Goal: Information Seeking & Learning: Check status

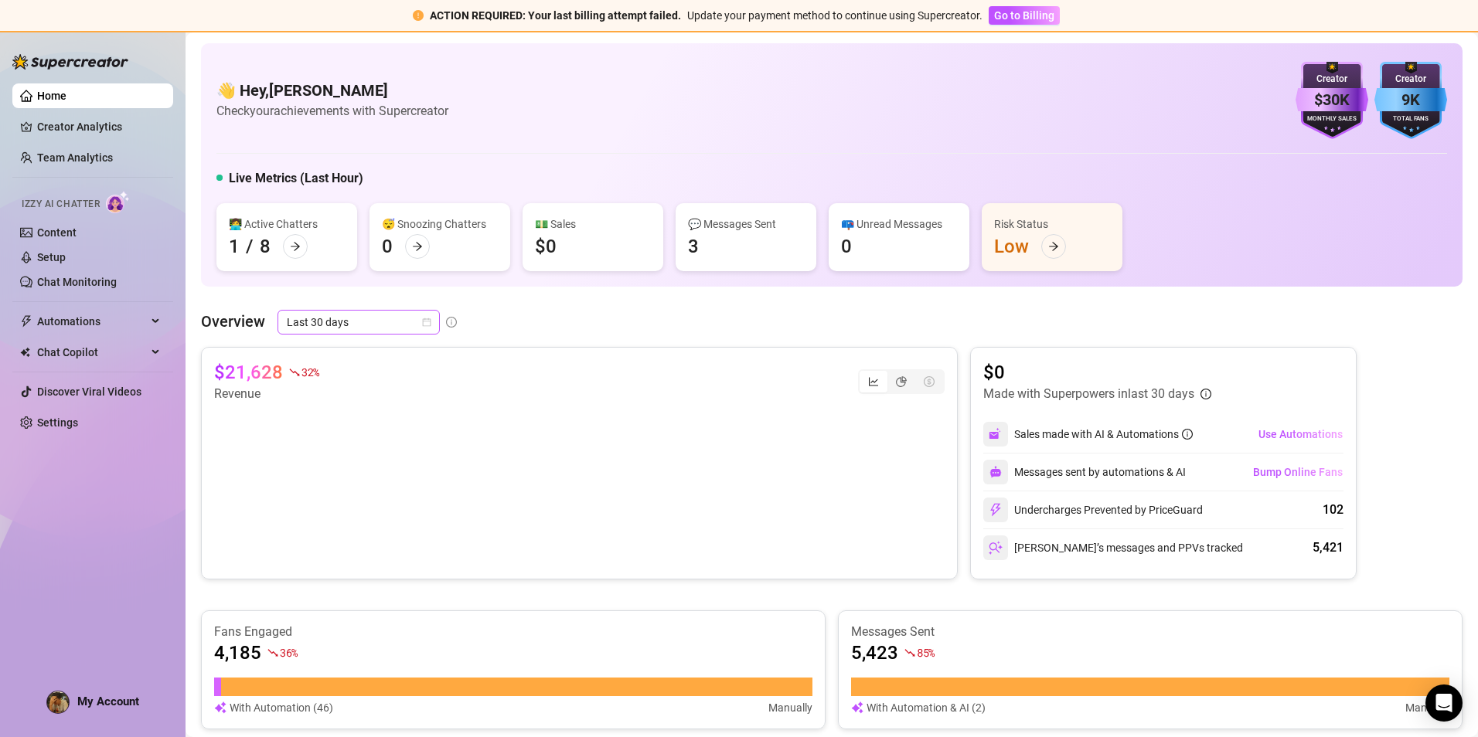
click at [363, 331] on span "Last 30 days" at bounding box center [359, 322] width 144 height 23
click at [340, 455] on div "Custom date" at bounding box center [358, 452] width 138 height 17
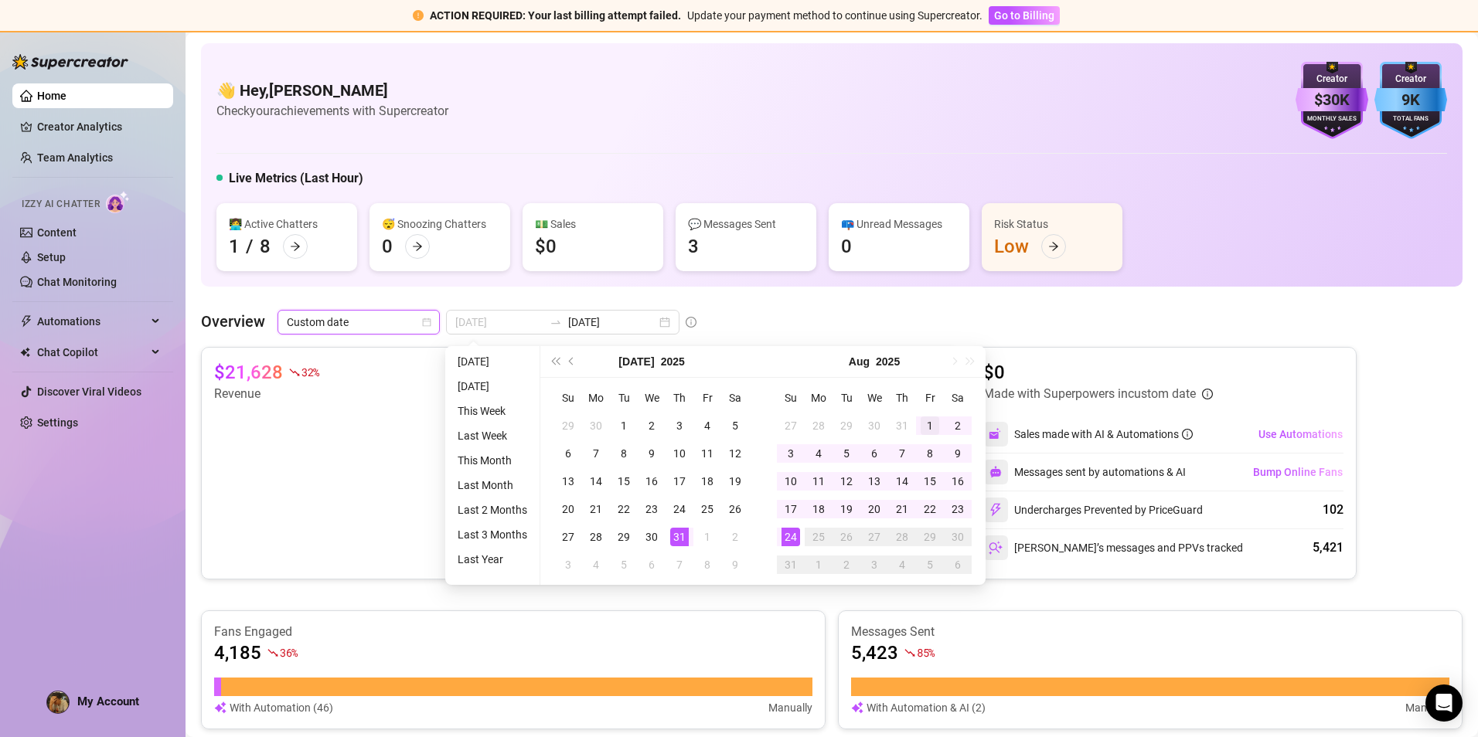
type input "[DATE]"
click at [928, 424] on div "1" at bounding box center [930, 426] width 19 height 19
type input "[DATE]"
click at [787, 534] on div "24" at bounding box center [790, 537] width 19 height 19
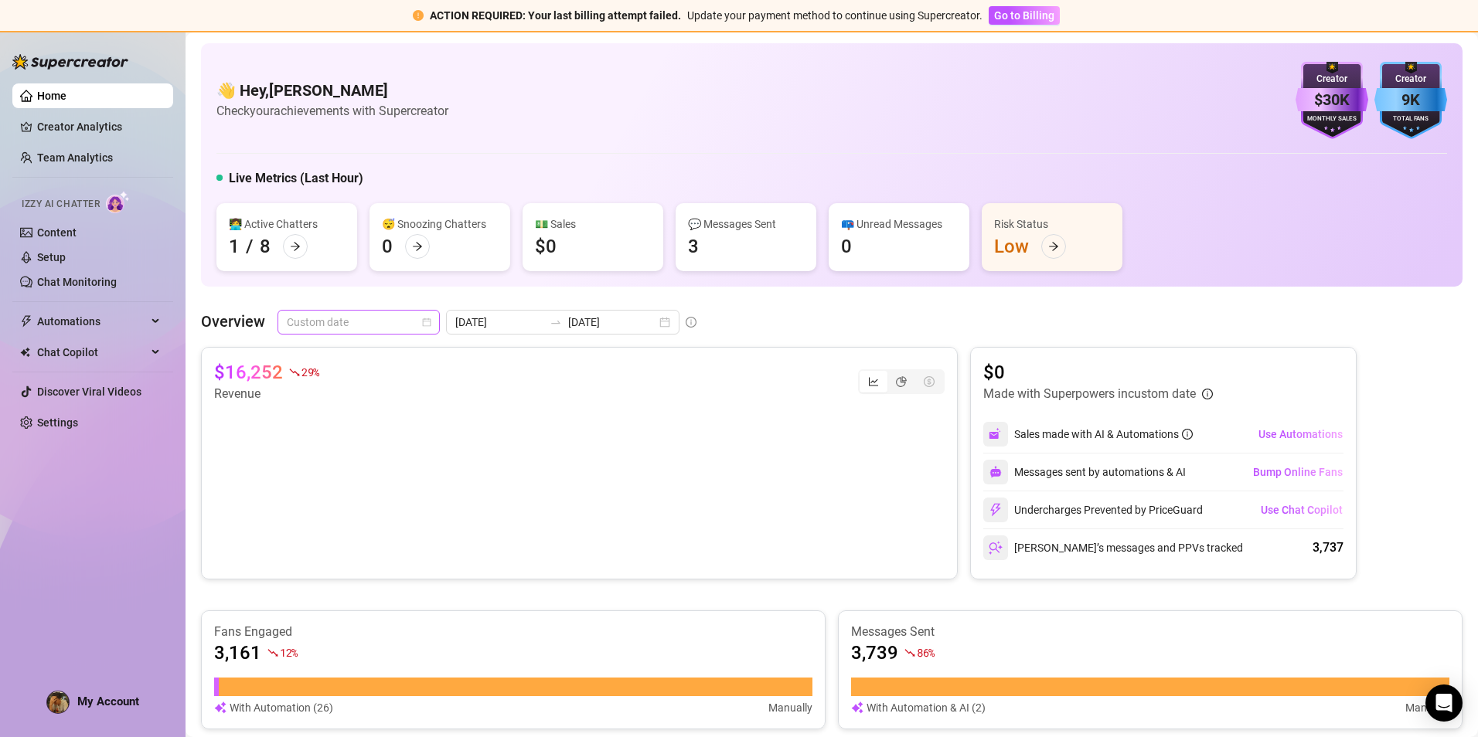
click at [353, 327] on span "Custom date" at bounding box center [359, 322] width 144 height 23
click at [557, 322] on div at bounding box center [555, 322] width 25 height 12
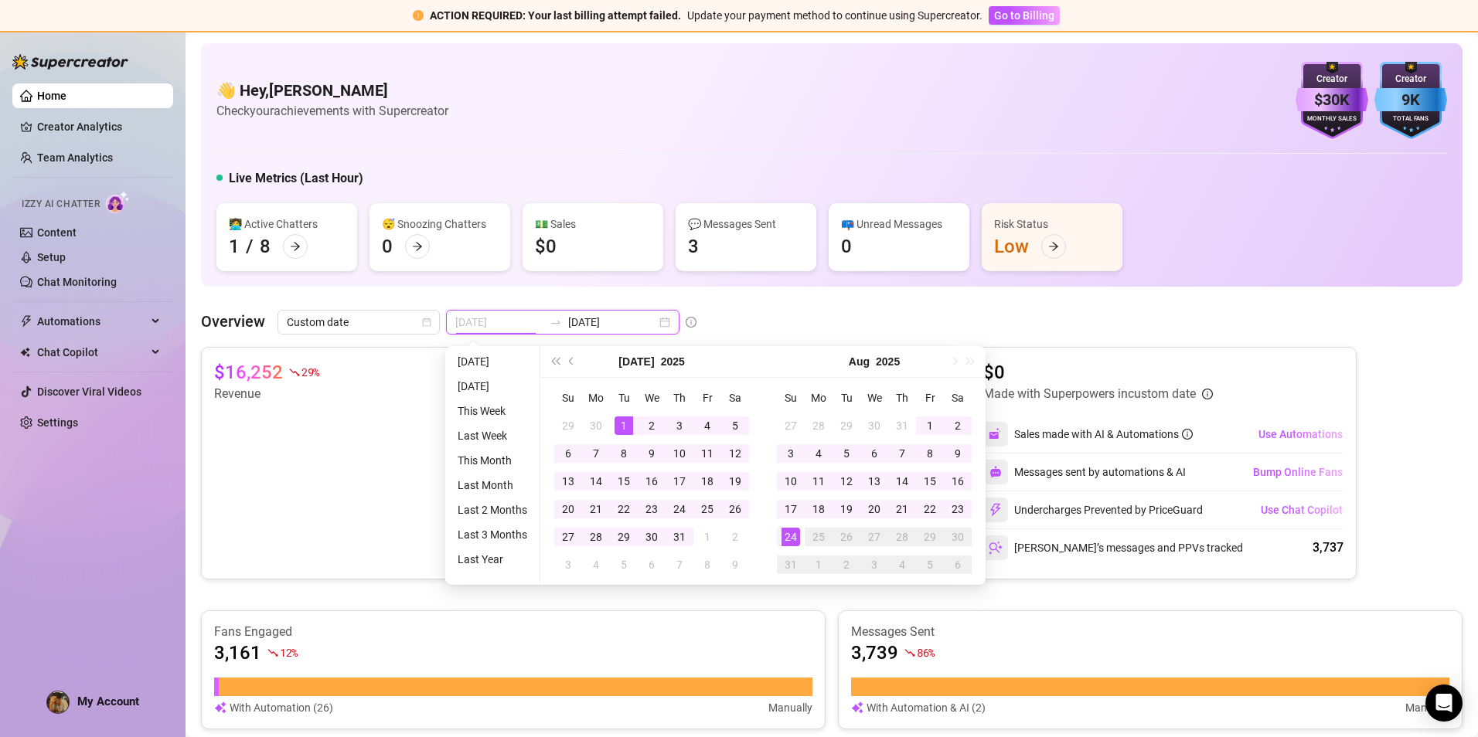
type input "[DATE]"
click at [633, 423] on td "1" at bounding box center [624, 426] width 28 height 28
type input "[DATE]"
click at [683, 536] on div "31" at bounding box center [679, 537] width 19 height 19
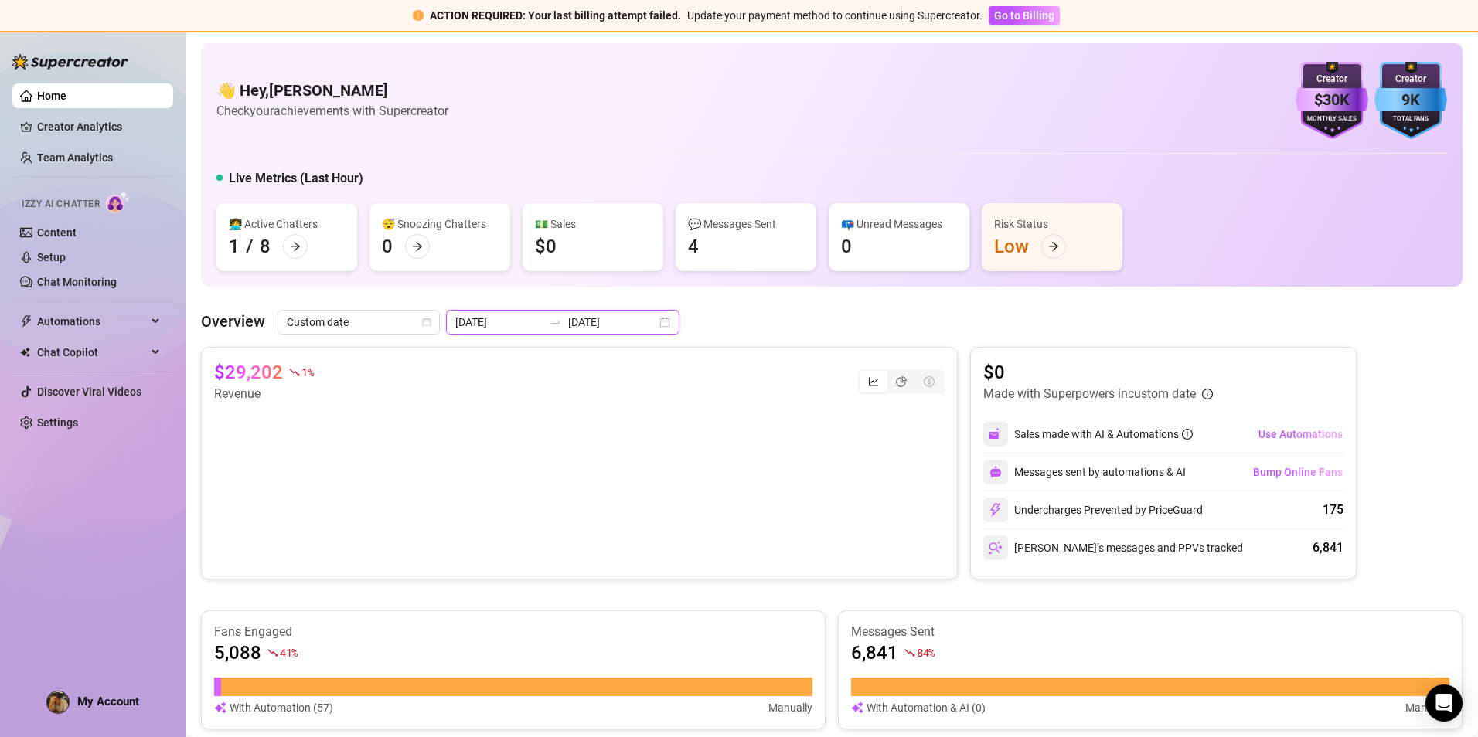
click at [516, 314] on input "[DATE]" at bounding box center [499, 322] width 88 height 17
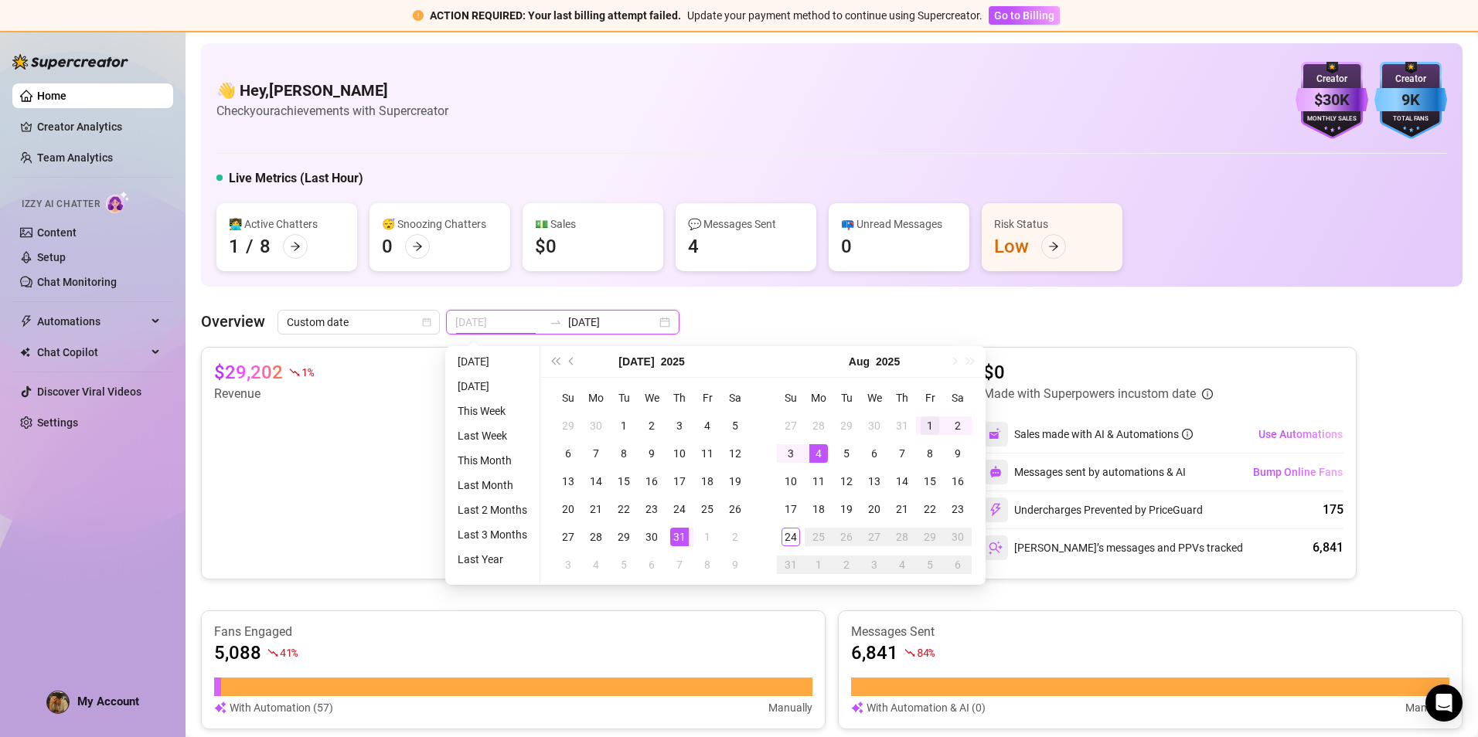
type input "[DATE]"
click at [931, 430] on div "1" at bounding box center [930, 426] width 19 height 19
type input "[DATE]"
click at [794, 538] on div "24" at bounding box center [790, 537] width 19 height 19
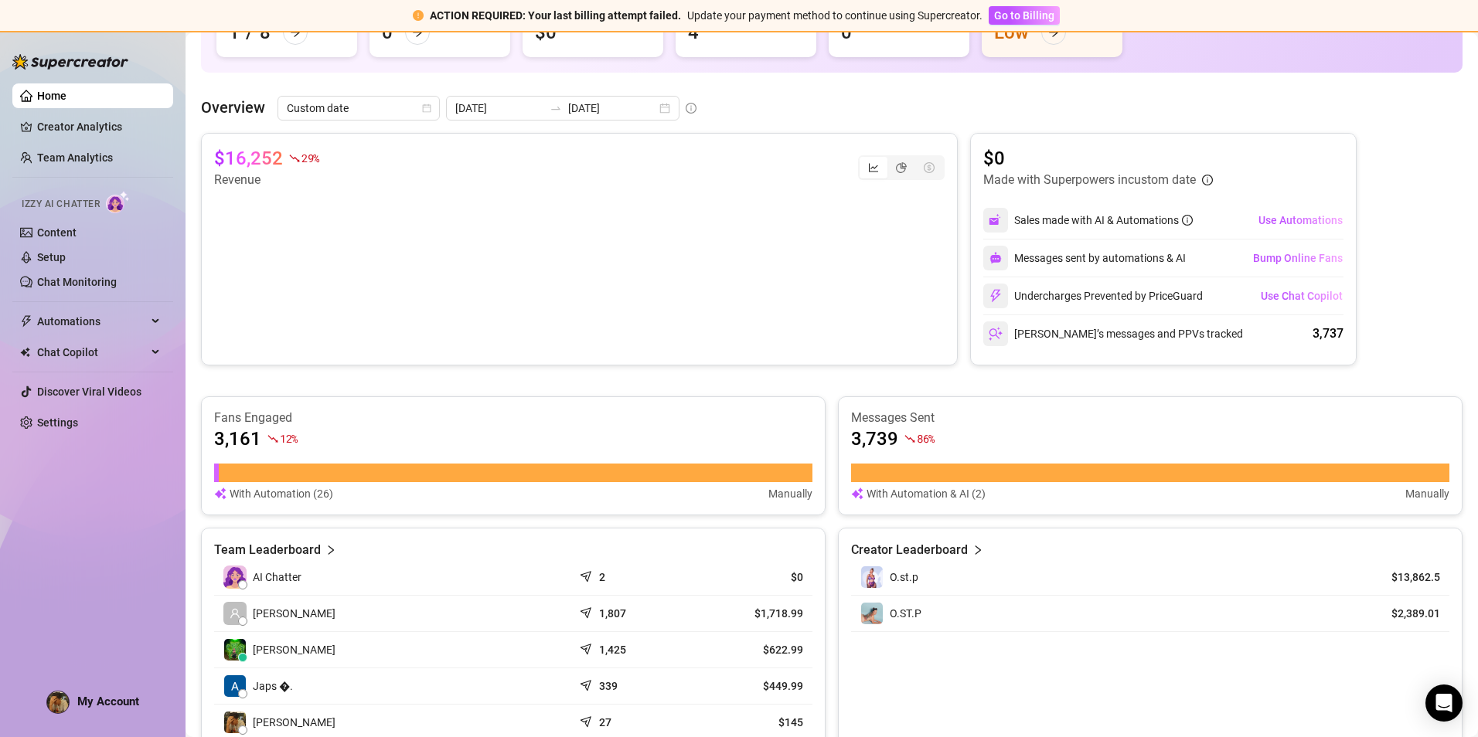
scroll to position [232, 0]
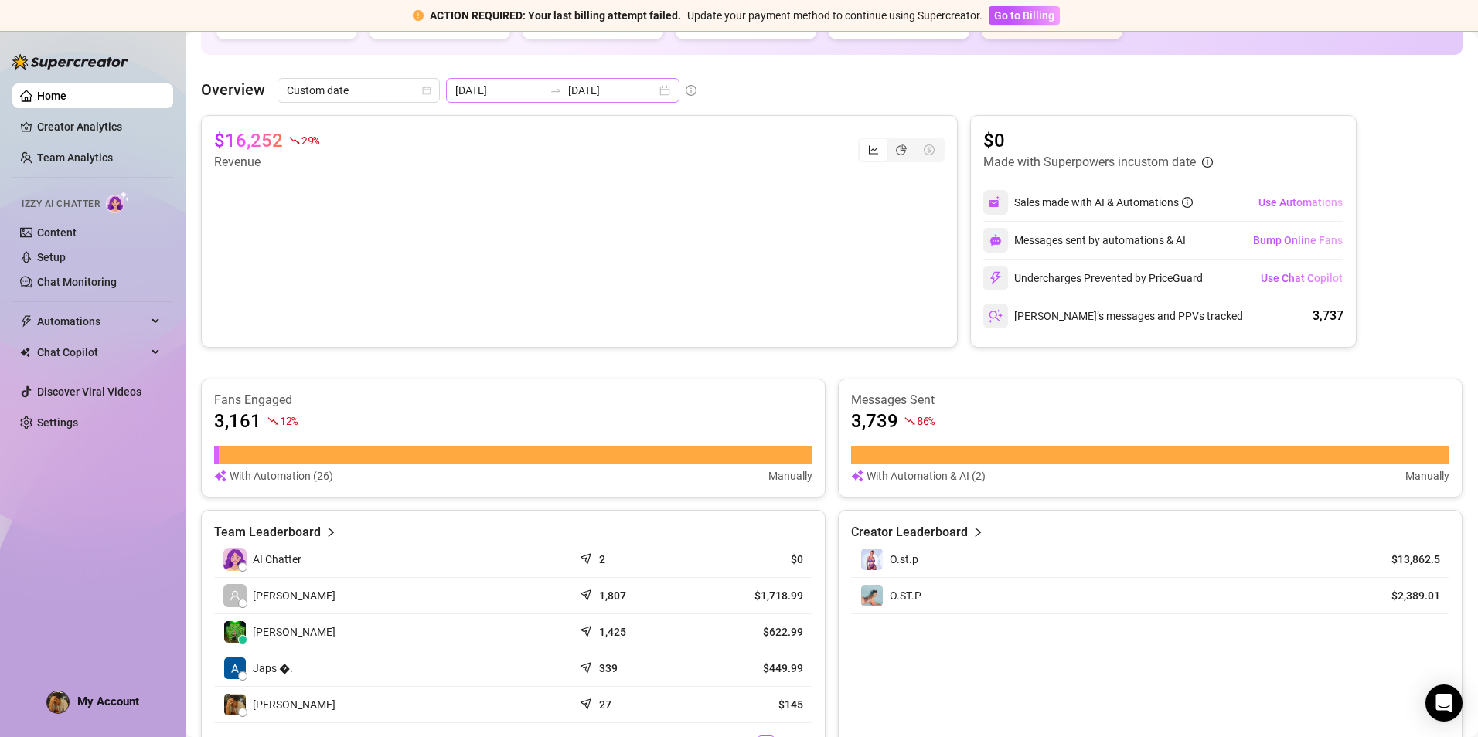
click at [521, 100] on div "[DATE] [DATE]" at bounding box center [562, 90] width 233 height 25
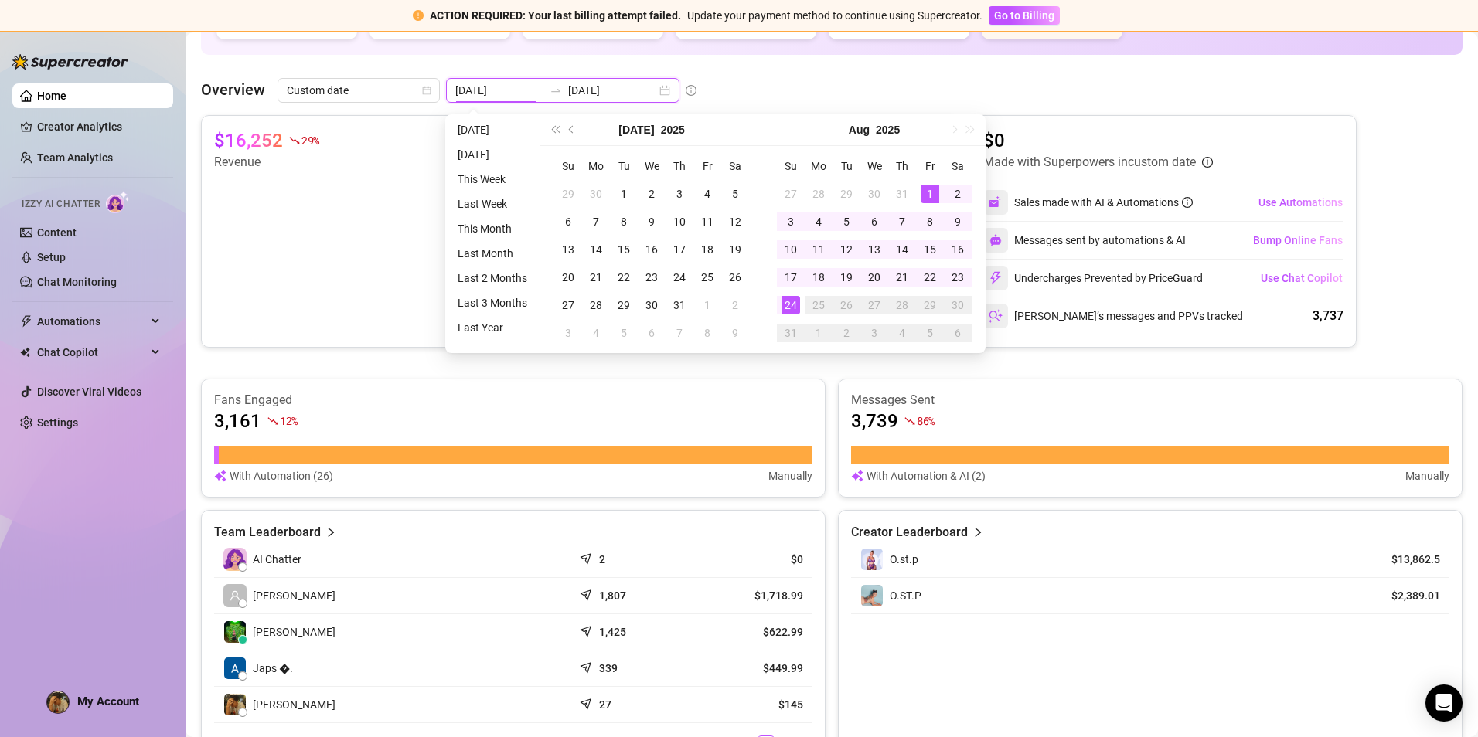
click at [521, 100] on div "[DATE] [DATE]" at bounding box center [562, 90] width 233 height 25
click at [370, 98] on span "Custom date" at bounding box center [359, 90] width 144 height 23
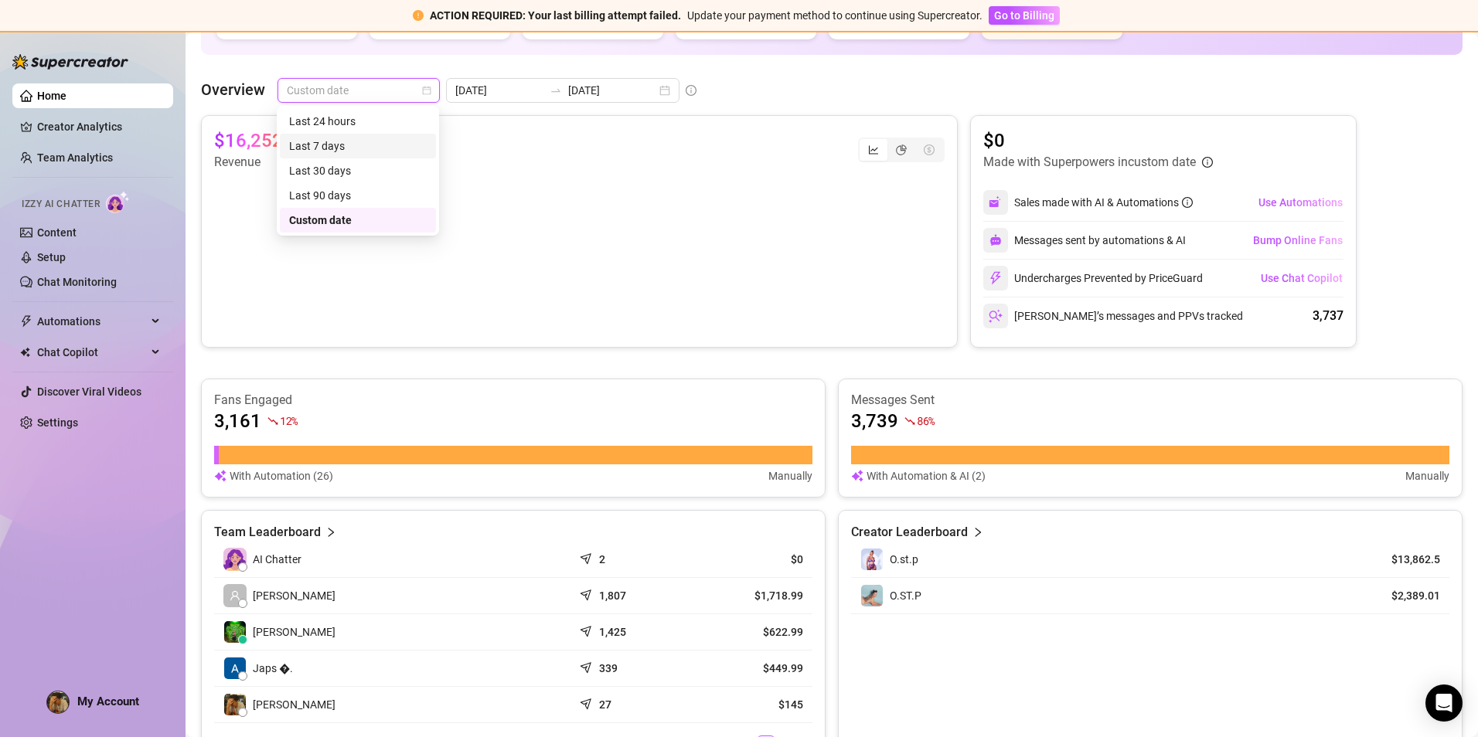
click at [356, 136] on div "Last 7 days" at bounding box center [358, 146] width 156 height 25
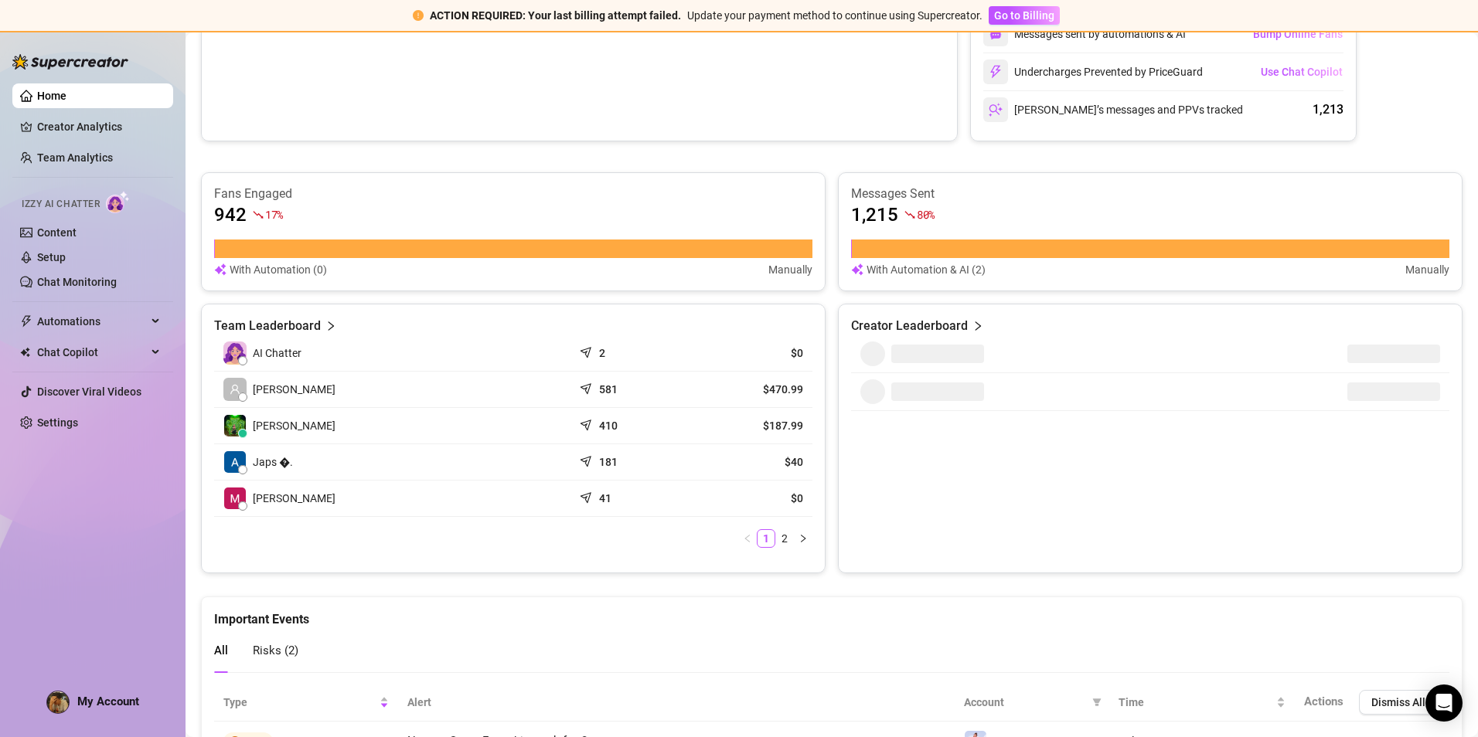
scroll to position [464, 0]
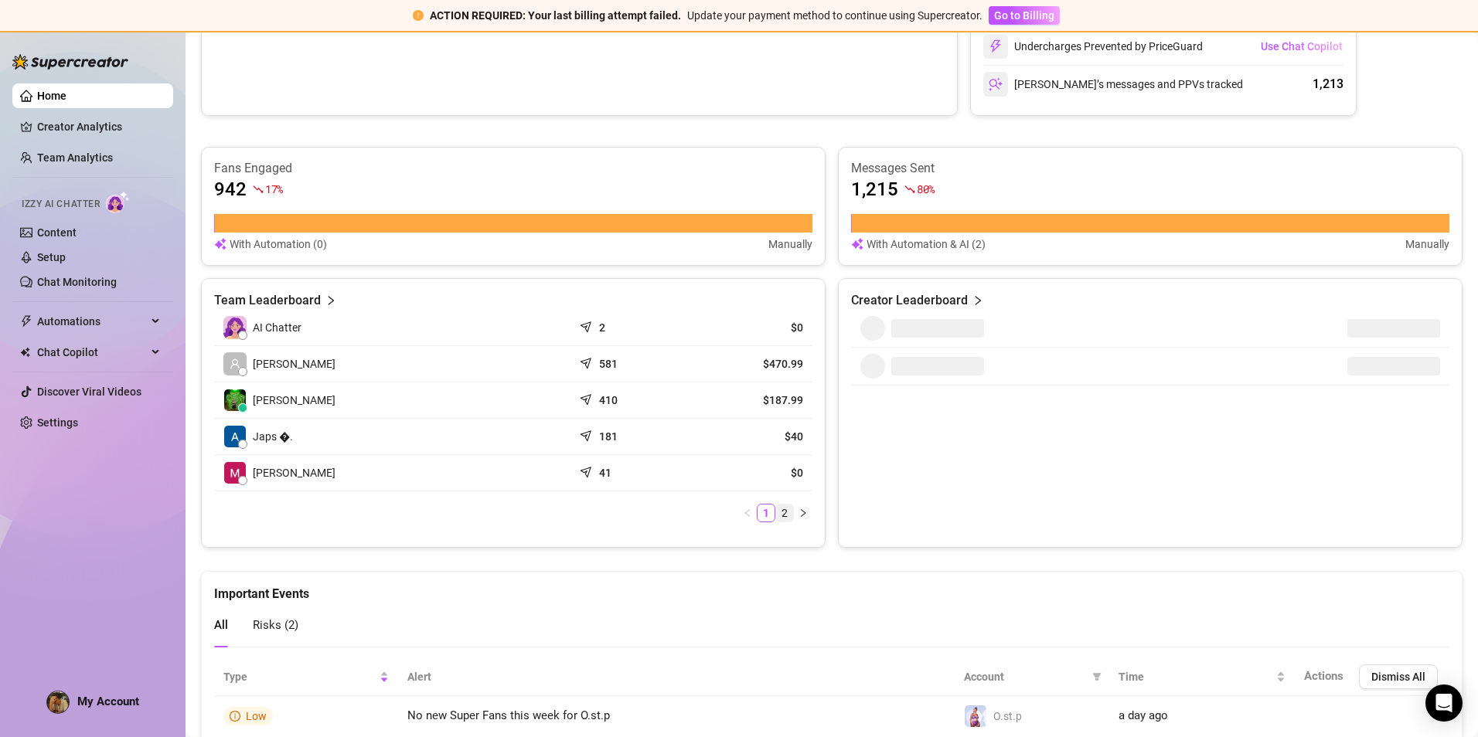
click at [783, 517] on link "2" at bounding box center [784, 513] width 17 height 17
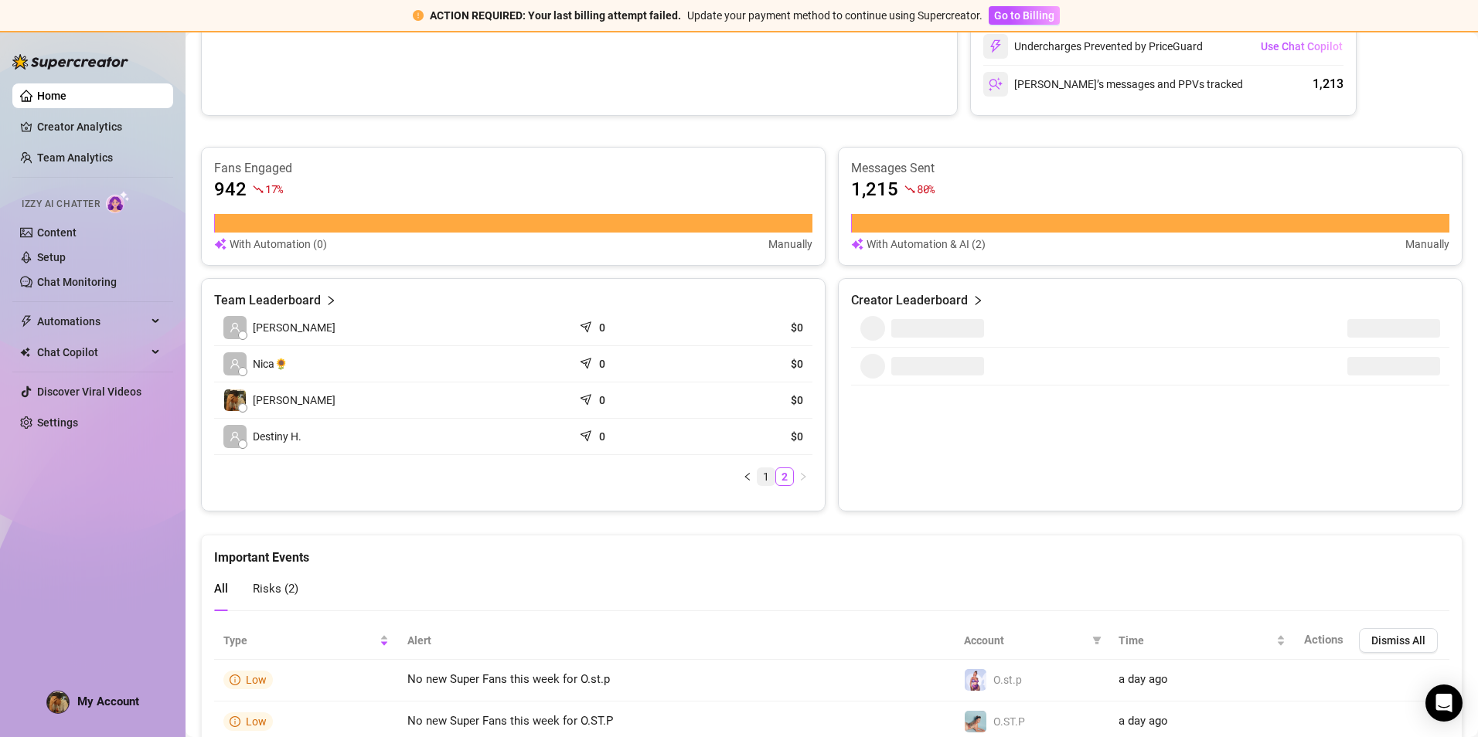
click at [766, 469] on link "1" at bounding box center [766, 476] width 17 height 17
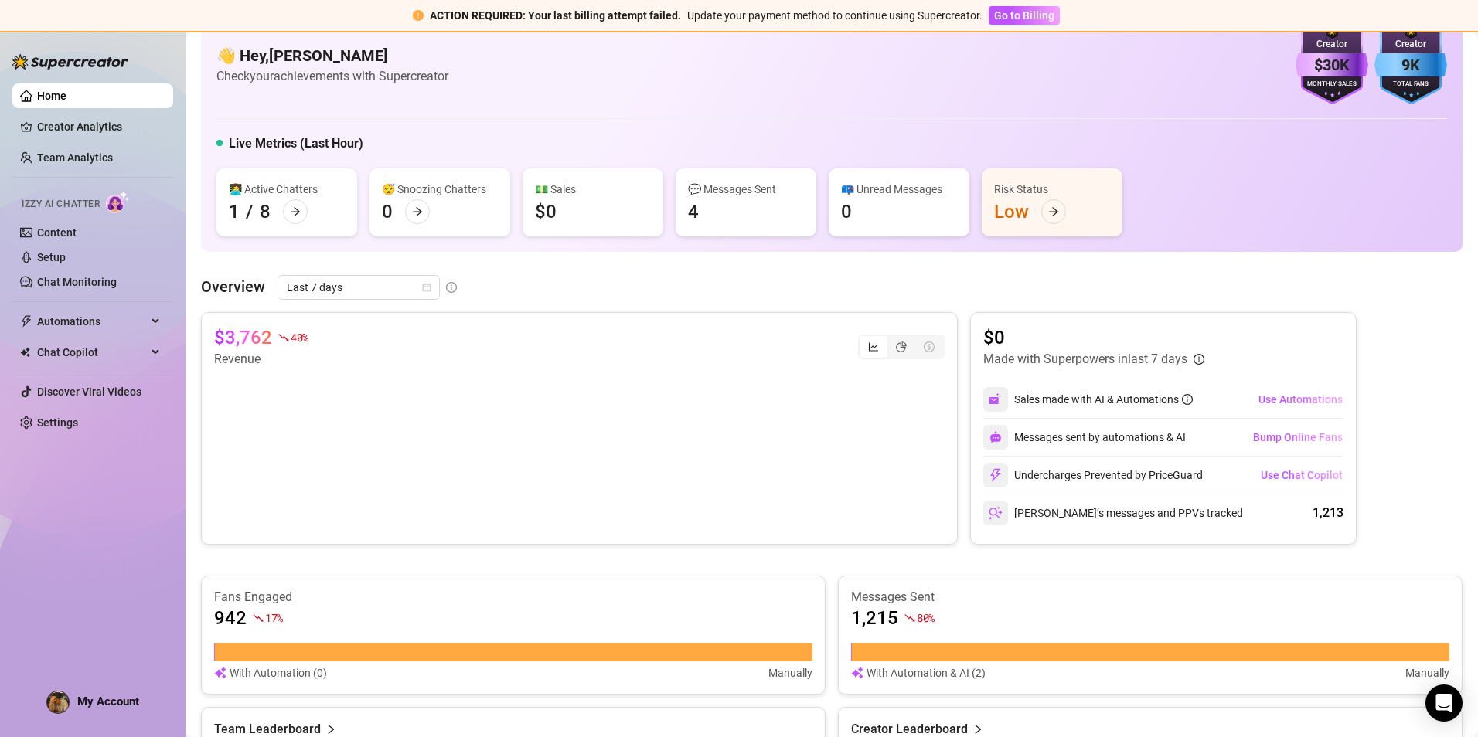
scroll to position [0, 0]
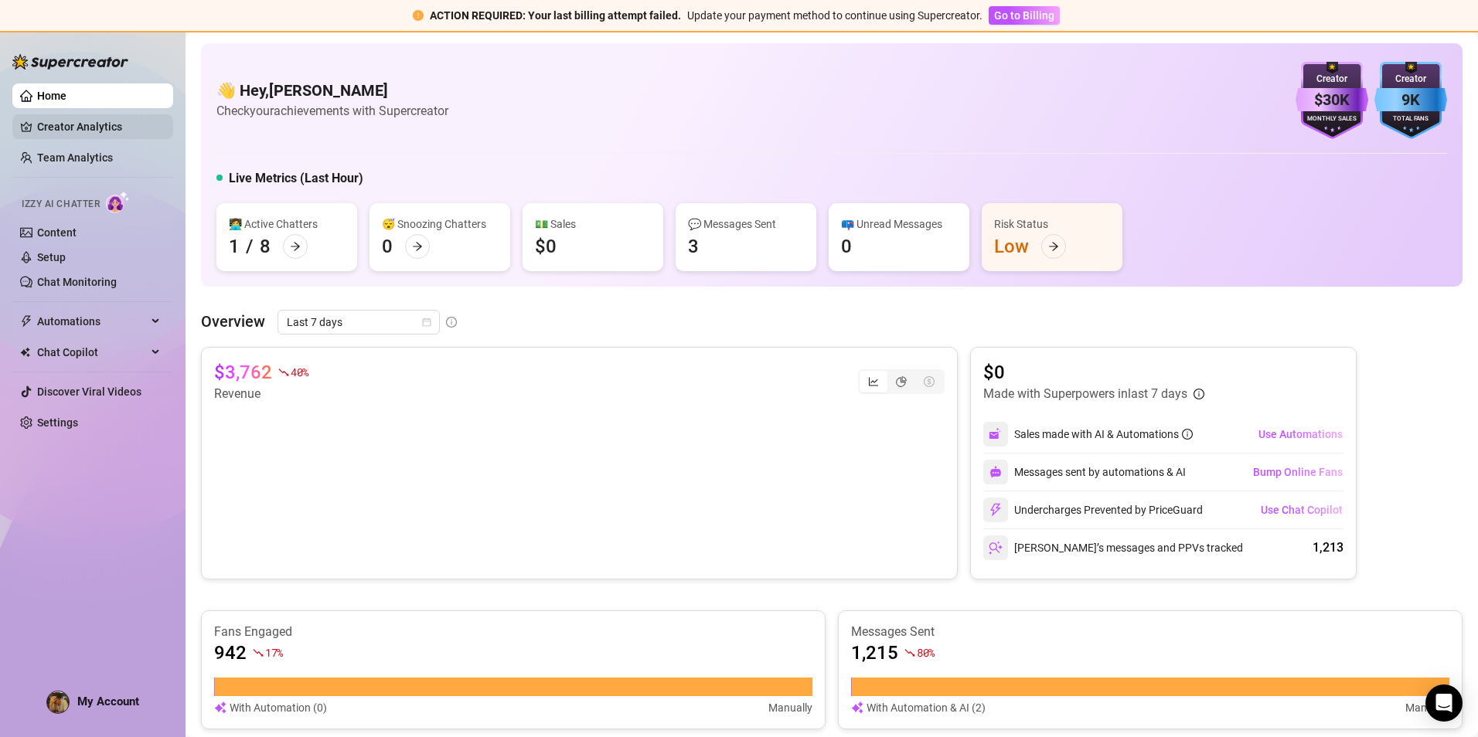
click at [117, 130] on link "Creator Analytics" at bounding box center [99, 126] width 124 height 25
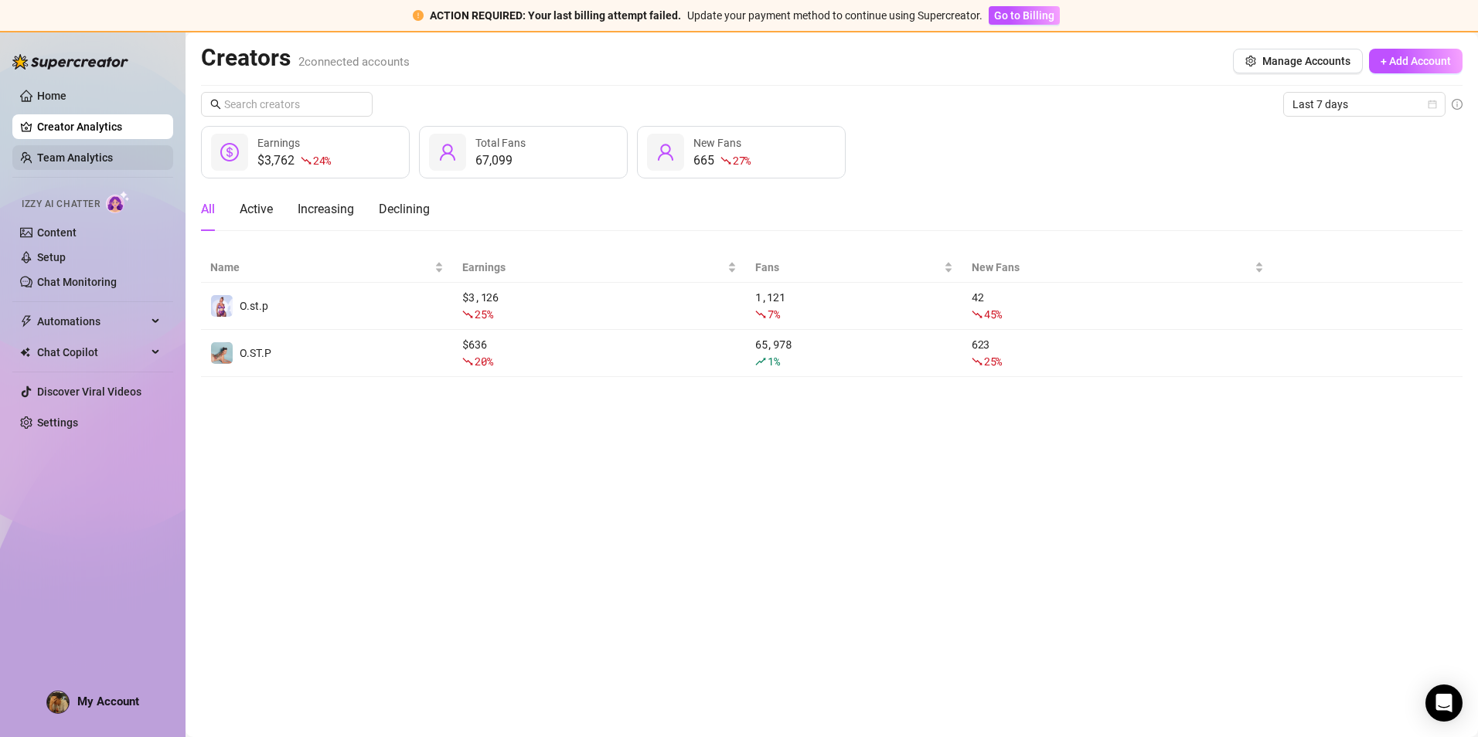
click at [102, 154] on link "Team Analytics" at bounding box center [75, 158] width 76 height 12
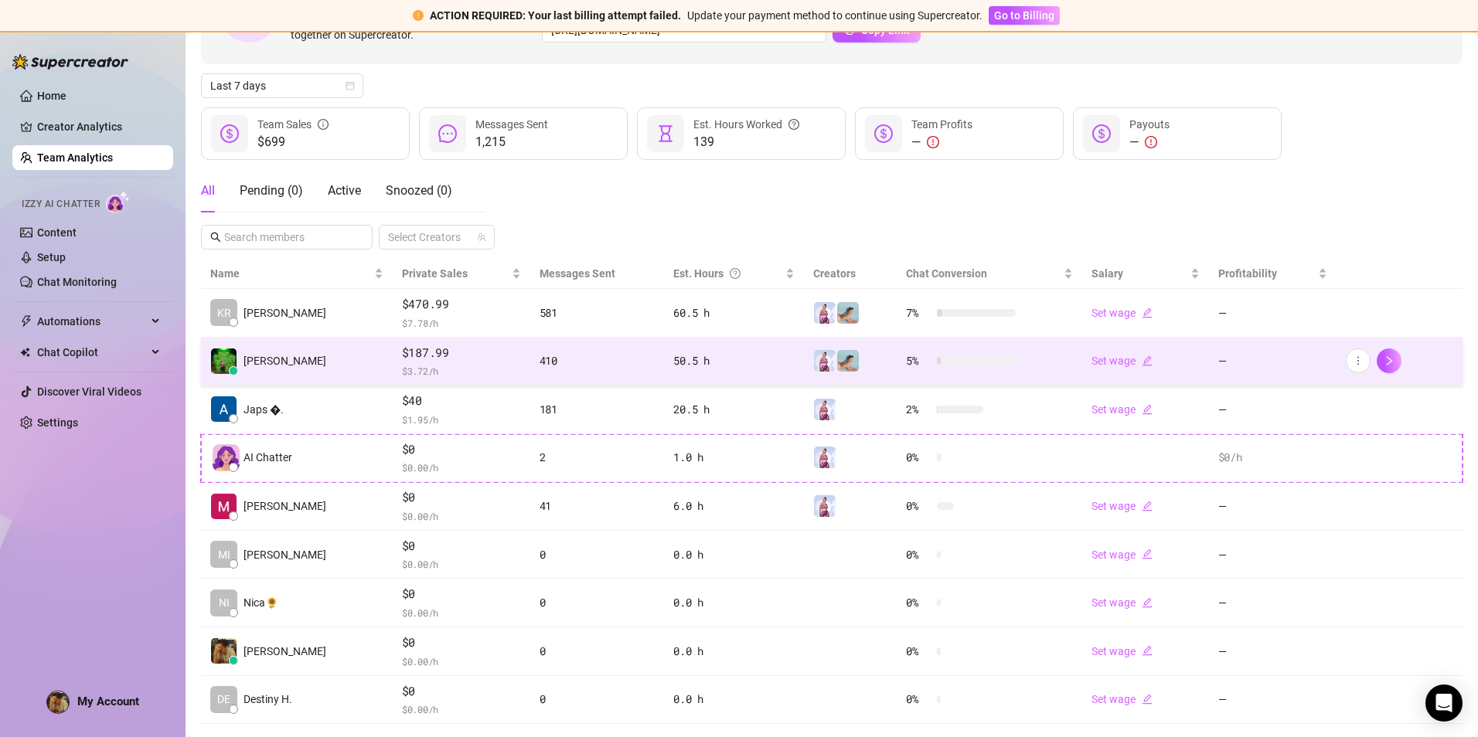
scroll to position [175, 0]
